Goal: Navigation & Orientation: Go to known website

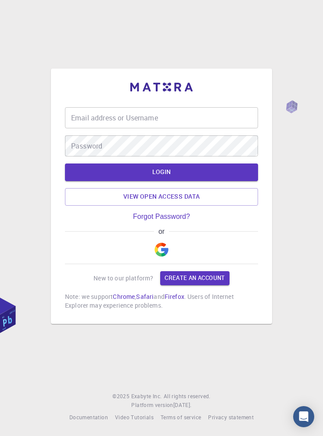
click at [164, 256] on img "button" at bounding box center [162, 249] width 14 height 14
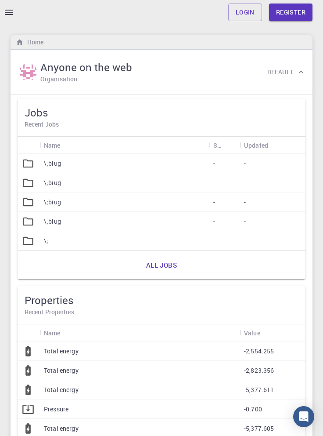
click at [248, 17] on link "Login" at bounding box center [245, 13] width 34 height 18
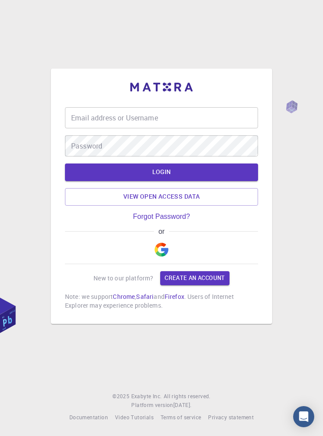
click at [163, 256] on img "button" at bounding box center [162, 249] width 14 height 14
